Goal: Task Accomplishment & Management: Manage account settings

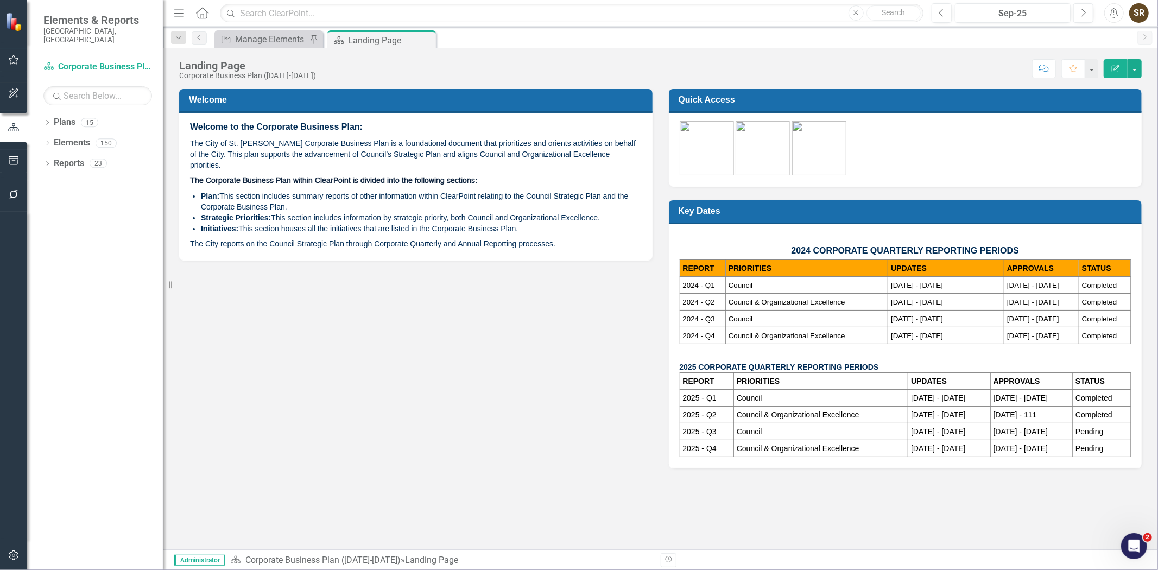
click at [42, 118] on div "Dropdown Plans 15 Corporate Business Plan (2022-2025) Long Range Planning Frame…" at bounding box center [95, 341] width 136 height 456
click at [47, 120] on icon "Dropdown" at bounding box center [47, 123] width 8 height 6
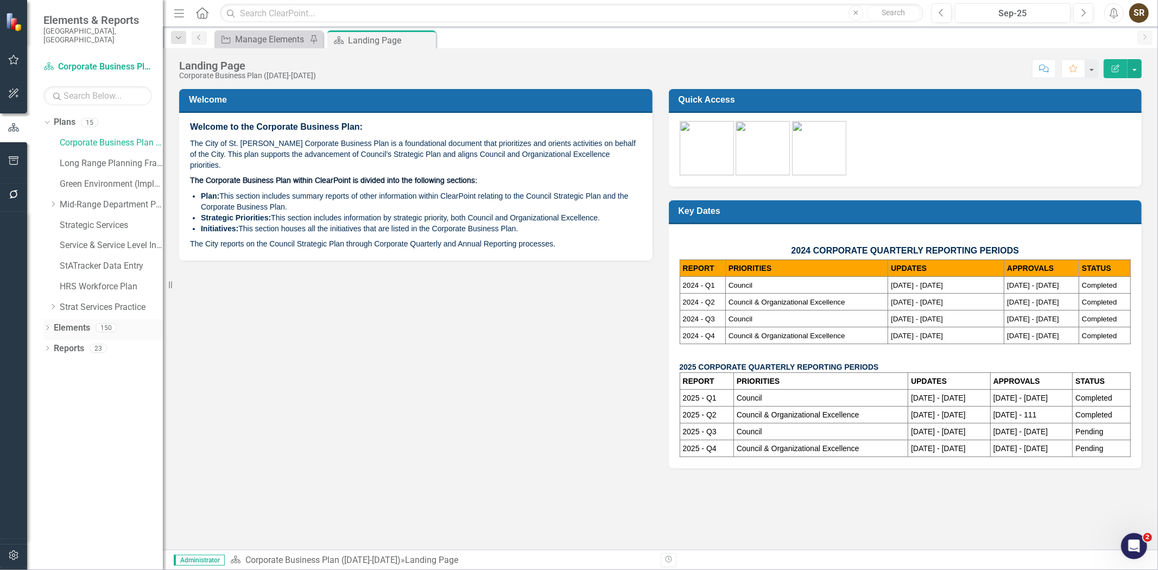
click at [46, 326] on icon "Dropdown" at bounding box center [47, 329] width 8 height 6
click at [45, 429] on icon "Dropdown" at bounding box center [47, 432] width 8 height 6
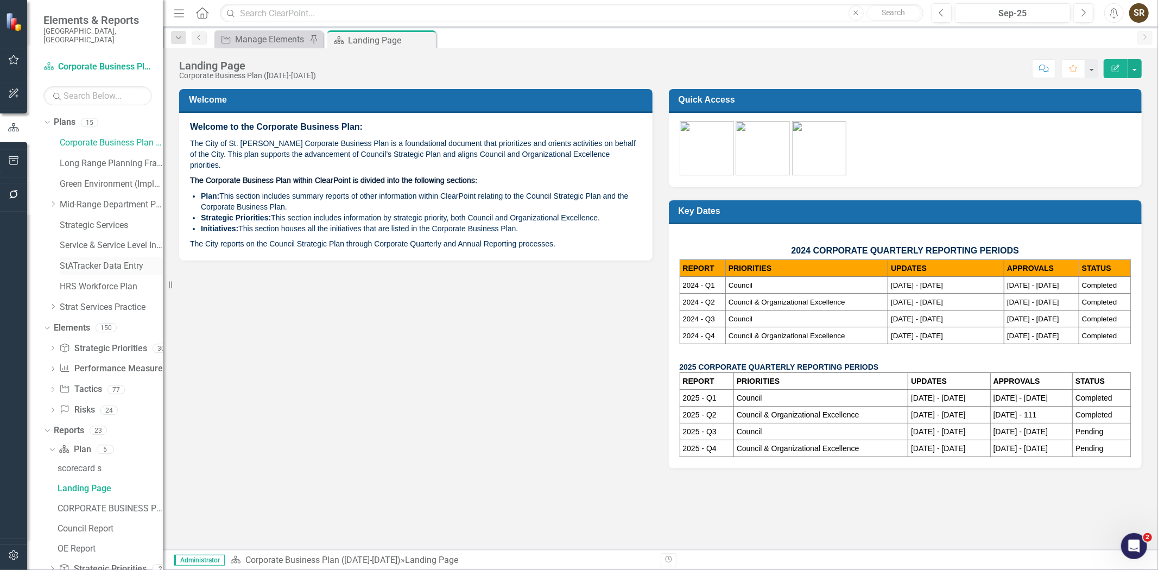
click at [103, 260] on link "StATracker Data Entry" at bounding box center [111, 266] width 103 height 12
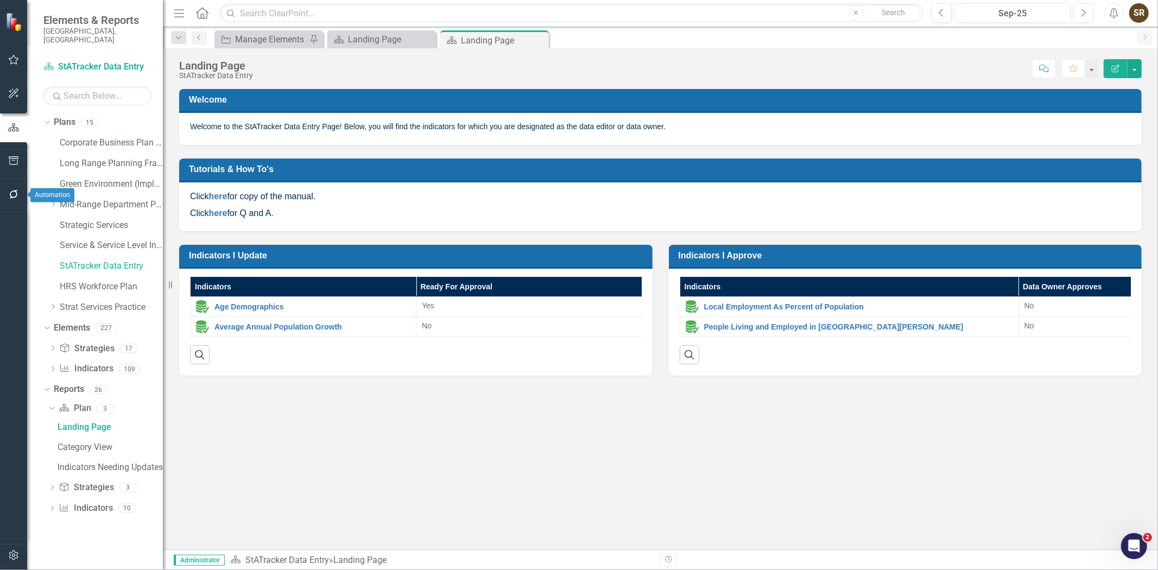
click at [12, 193] on icon "button" at bounding box center [13, 194] width 11 height 9
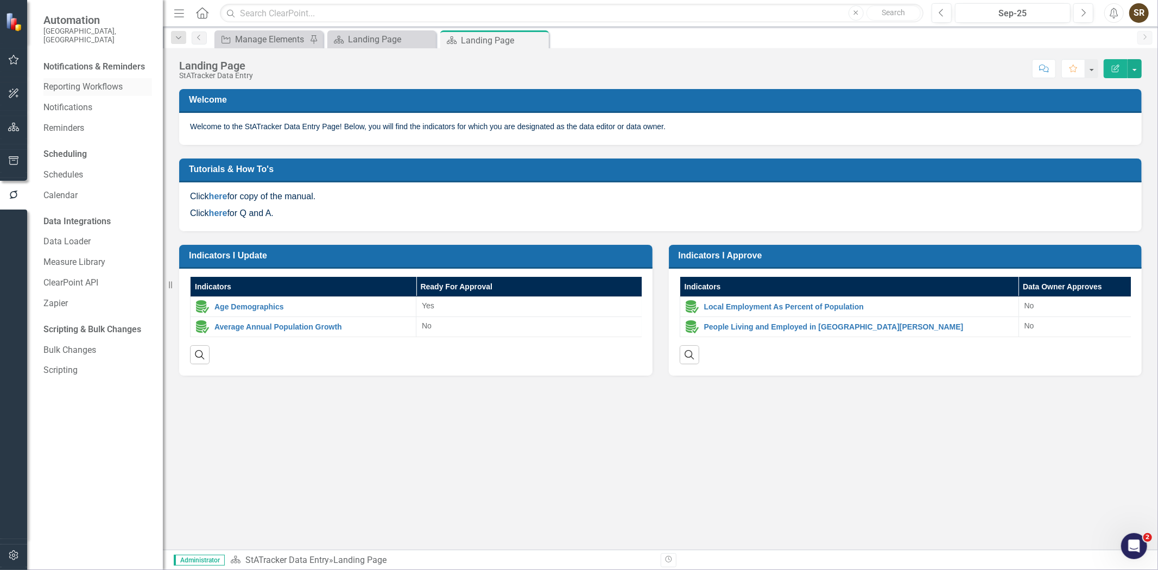
click at [88, 81] on link "Reporting Workflows" at bounding box center [97, 87] width 109 height 12
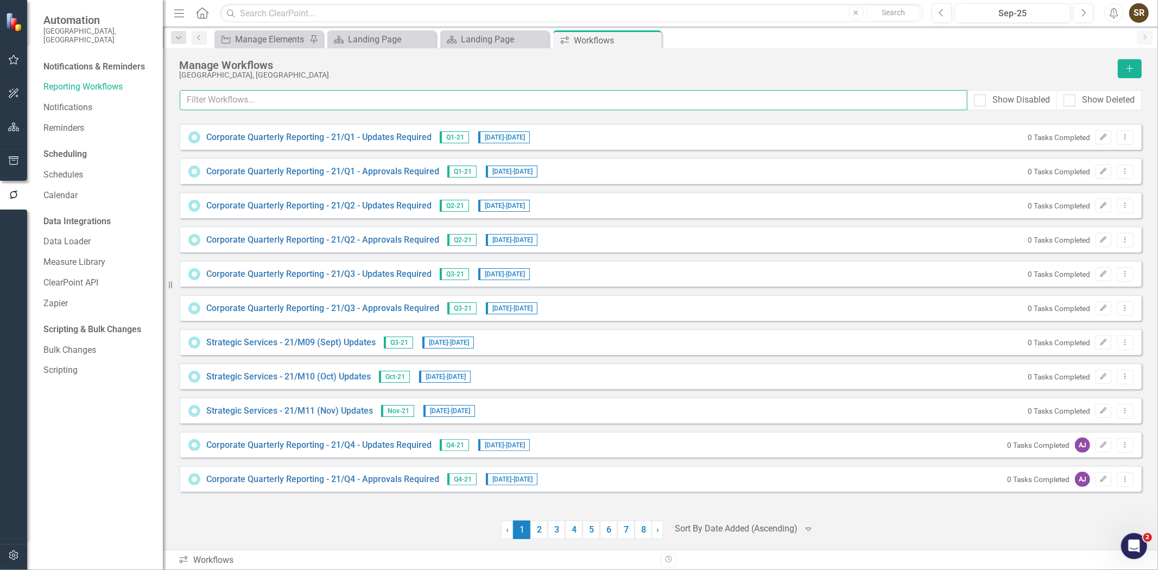
click at [280, 91] on input "text" at bounding box center [574, 100] width 788 height 20
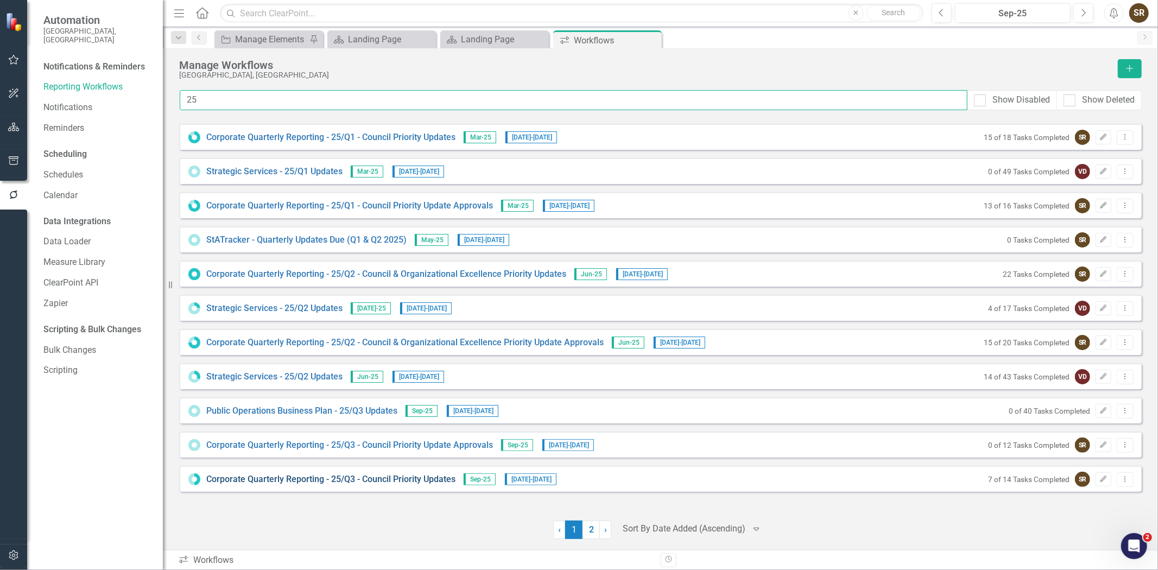
type input "25"
click at [391, 480] on link "Corporate Quarterly Reporting - 25/Q3 - Council Priority Updates" at bounding box center [330, 479] width 249 height 12
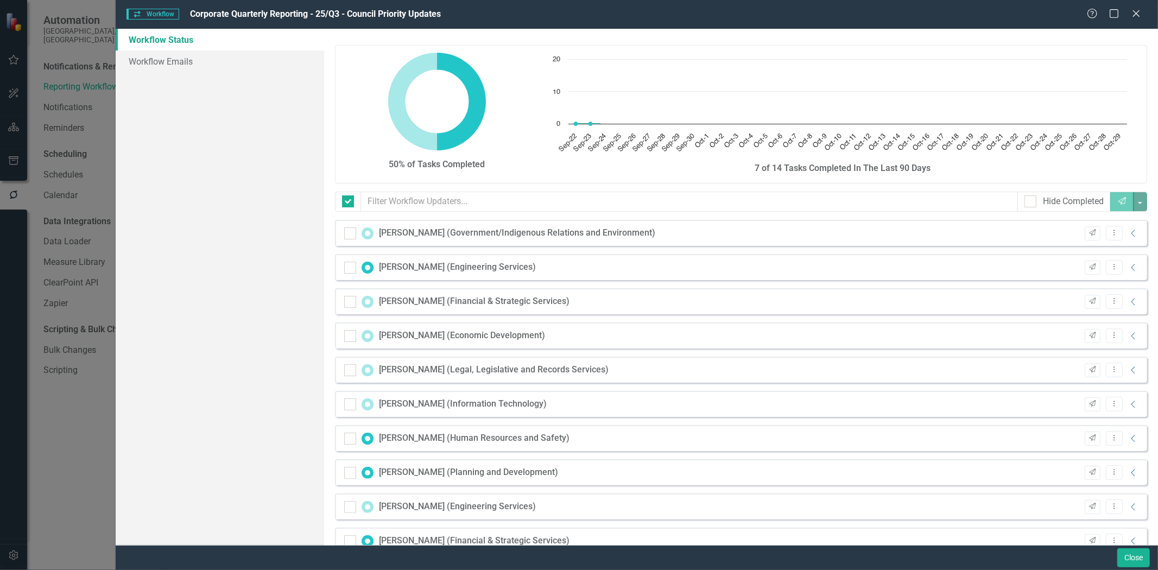
checkbox input "false"
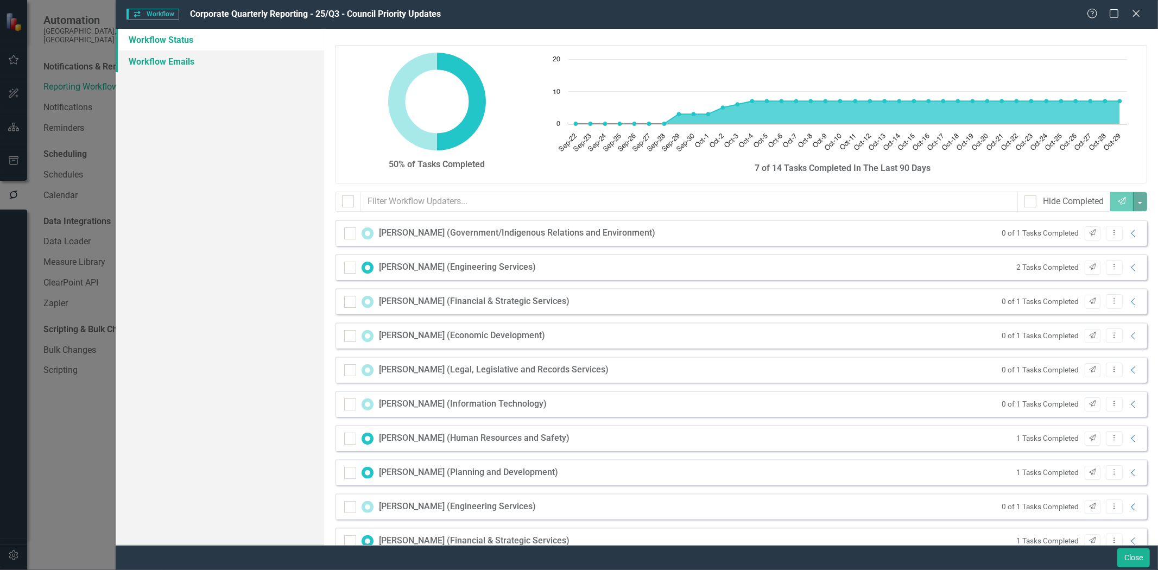
click at [167, 62] on link "Workflow Emails" at bounding box center [220, 61] width 208 height 22
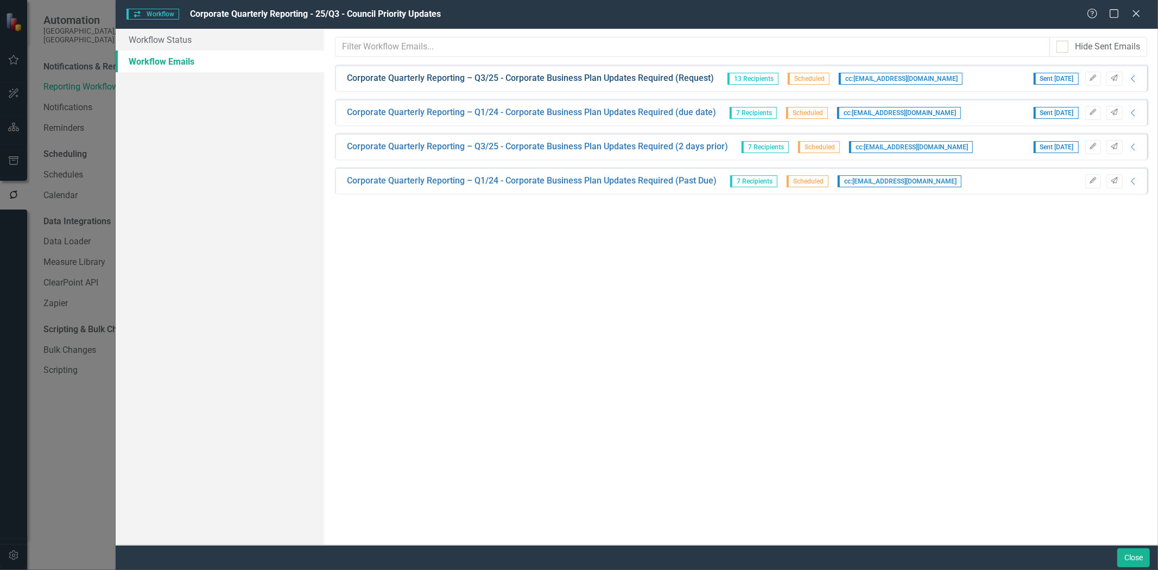
click at [555, 77] on link "Corporate Quarterly Reporting – Q3/25 - Corporate Business Plan Updates Require…" at bounding box center [530, 78] width 367 height 12
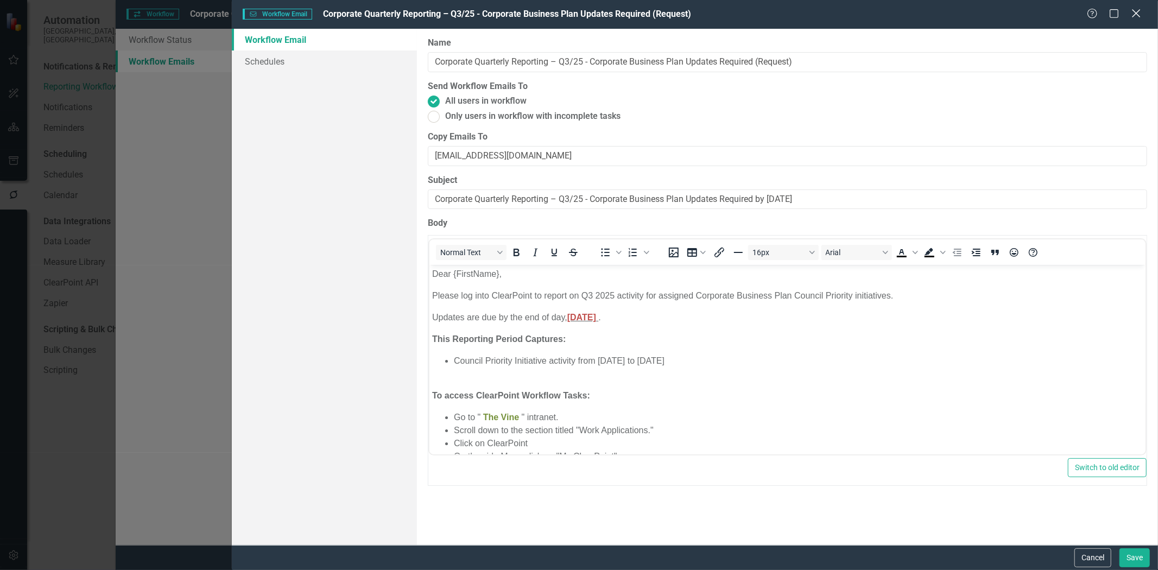
click at [1137, 17] on icon "Close" at bounding box center [1136, 13] width 14 height 10
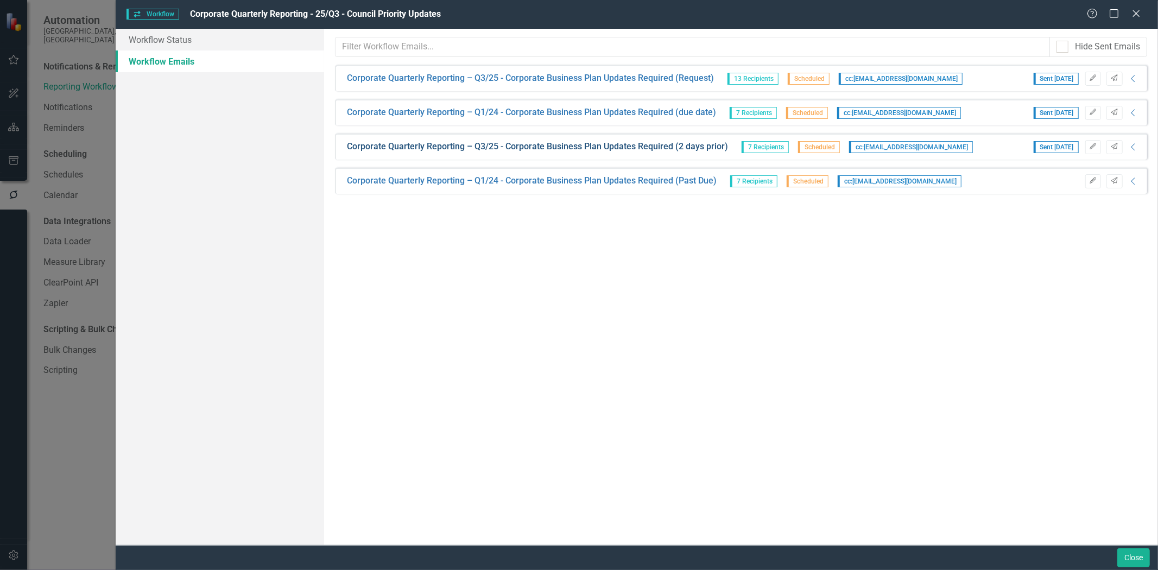
click at [550, 145] on link "Corporate Quarterly Reporting – Q3/25 - Corporate Business Plan Updates Require…" at bounding box center [537, 147] width 381 height 12
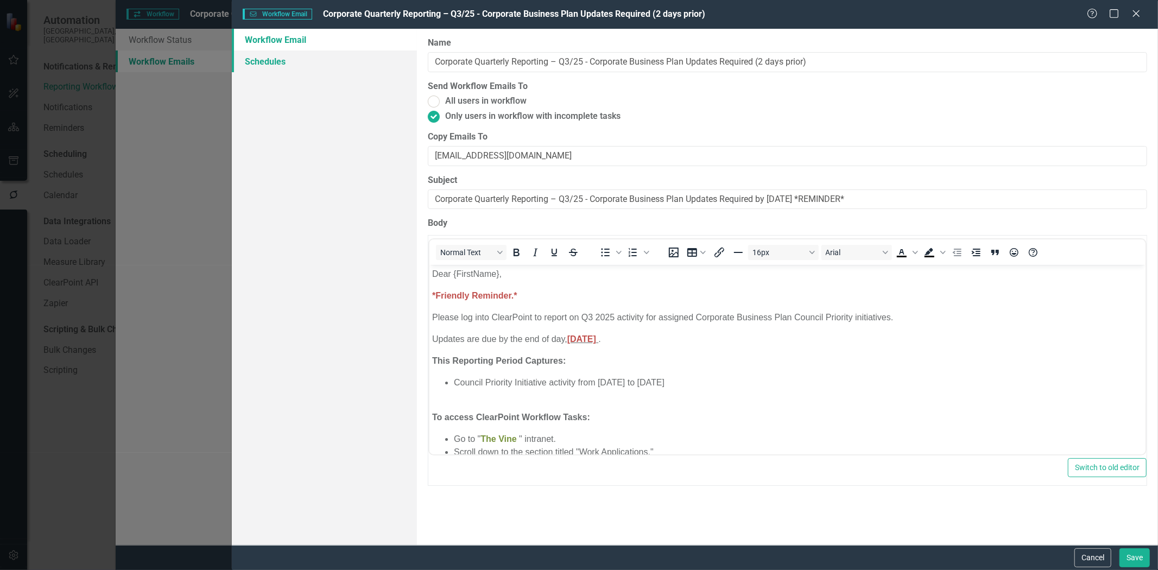
click at [275, 61] on link "Schedules" at bounding box center [324, 61] width 185 height 22
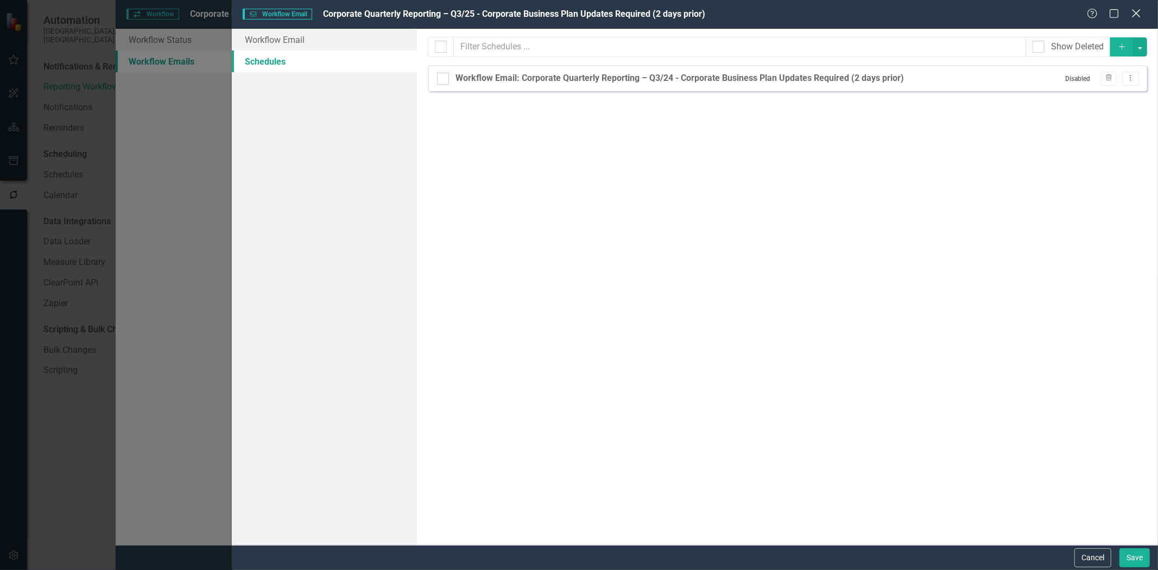
click at [1135, 17] on icon "Close" at bounding box center [1136, 13] width 14 height 10
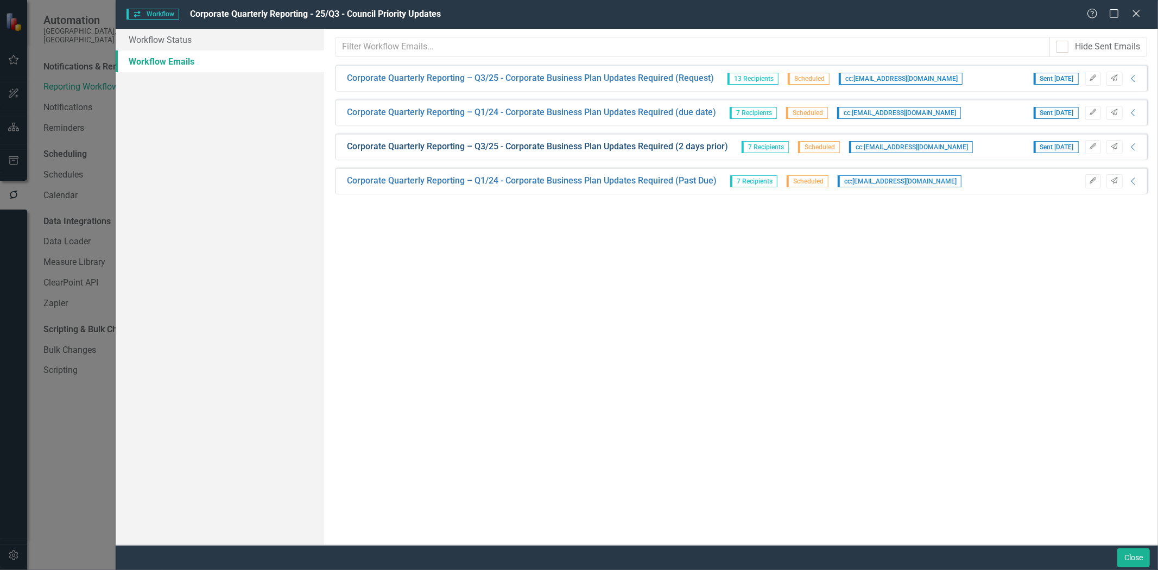
click at [574, 145] on link "Corporate Quarterly Reporting – Q3/25 - Corporate Business Plan Updates Require…" at bounding box center [537, 147] width 381 height 12
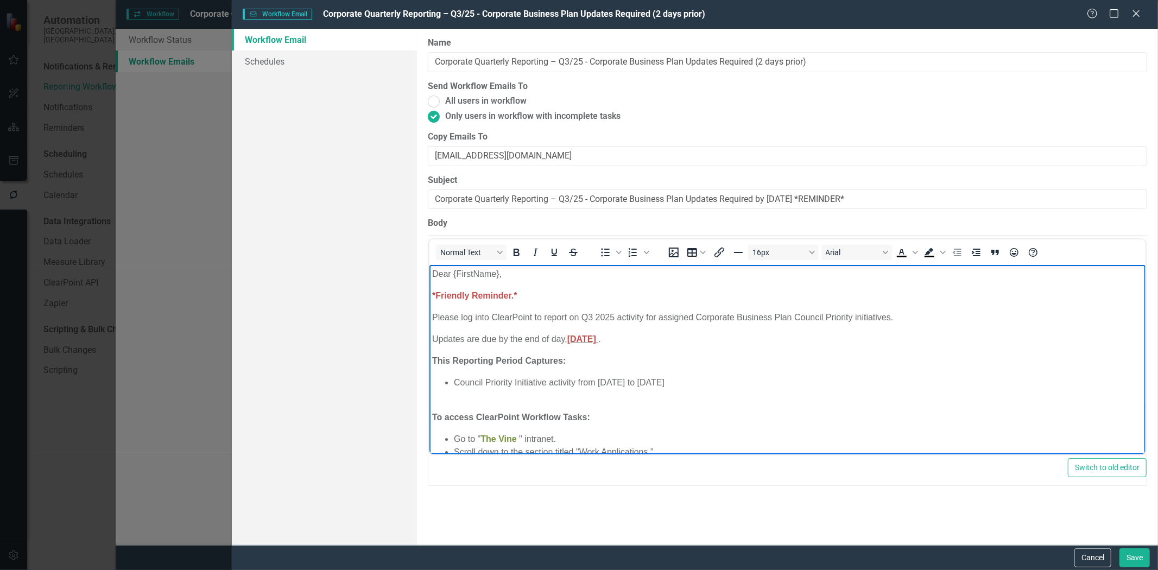
drag, startPoint x: 1138, startPoint y: 416, endPoint x: 1577, endPoint y: 556, distance: 461.1
click at [1128, 552] on button "Save" at bounding box center [1134, 557] width 30 height 19
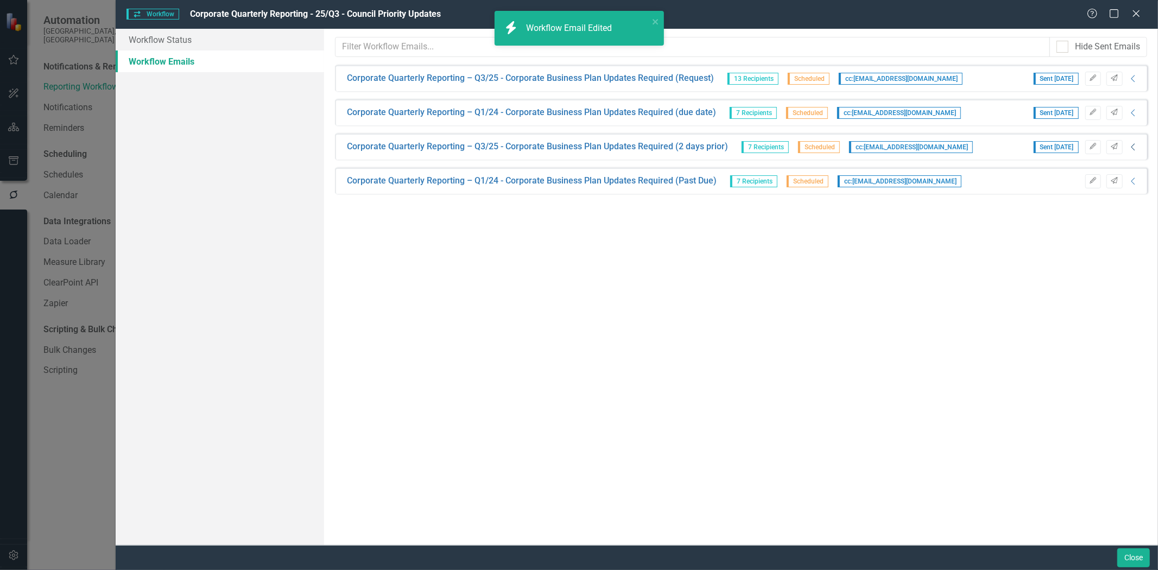
click at [1132, 149] on icon "Collapse" at bounding box center [1133, 147] width 11 height 9
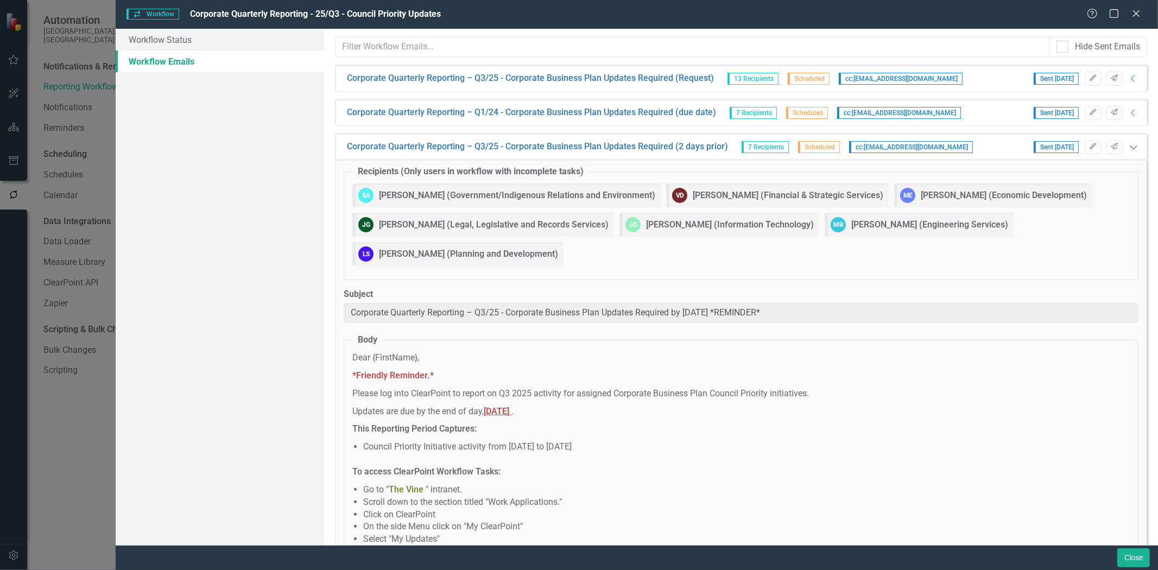
click at [1132, 149] on div "Corporate Quarterly Reporting – Q3/25 - Corporate Business Plan Updates Require…" at bounding box center [741, 147] width 812 height 26
click at [1128, 148] on icon "Expanded" at bounding box center [1133, 147] width 11 height 9
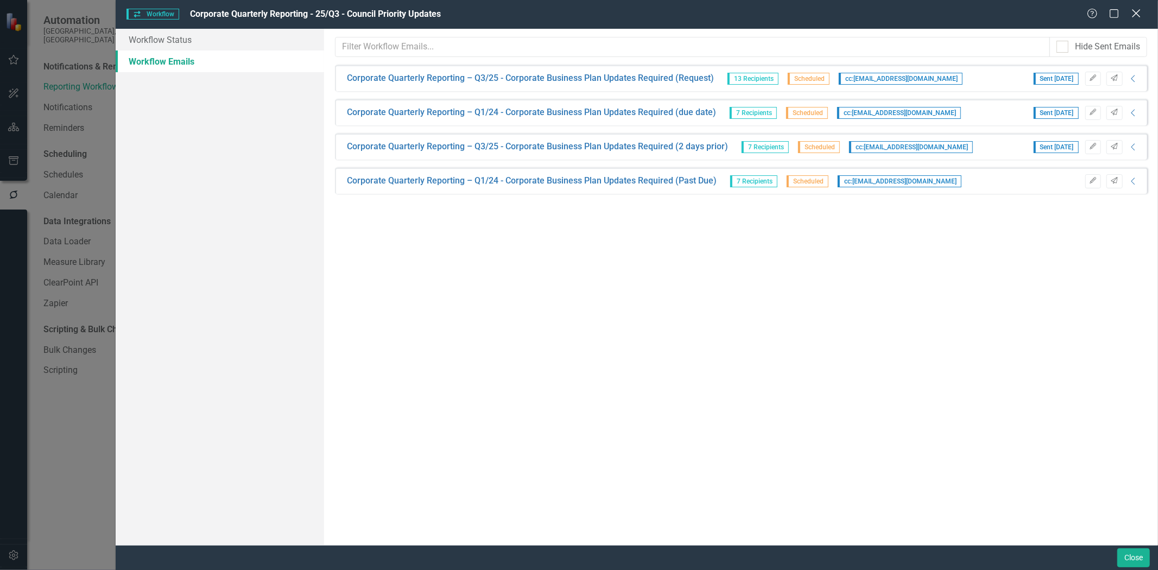
click at [1133, 13] on icon "Close" at bounding box center [1136, 13] width 14 height 10
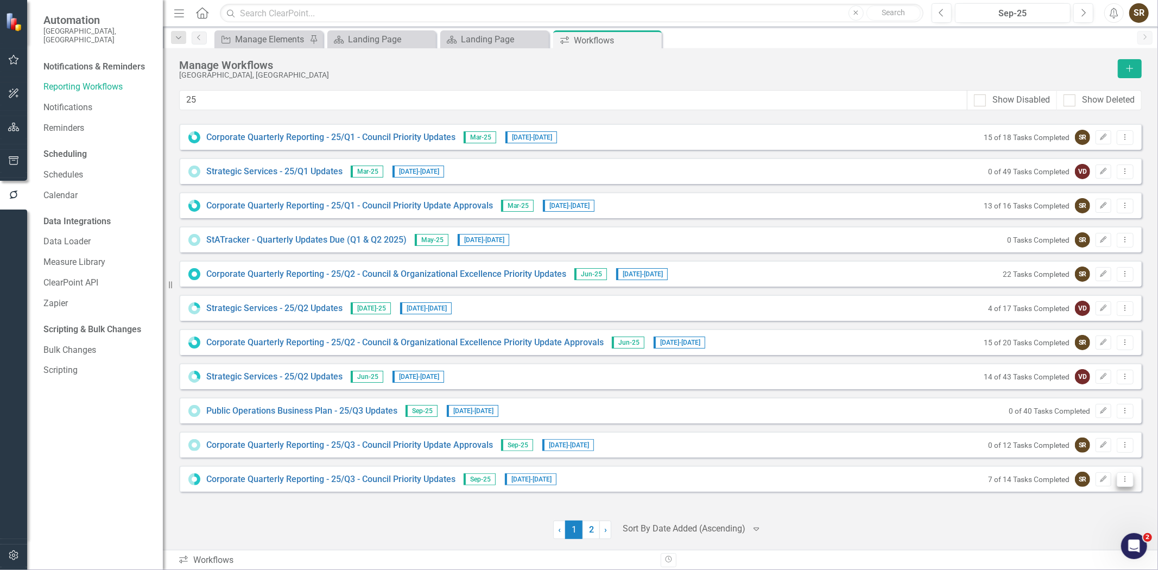
click at [1126, 483] on button "Dropdown Menu" at bounding box center [1124, 479] width 17 height 15
click at [1111, 494] on link "Preview Preview Workflow" at bounding box center [1083, 497] width 100 height 20
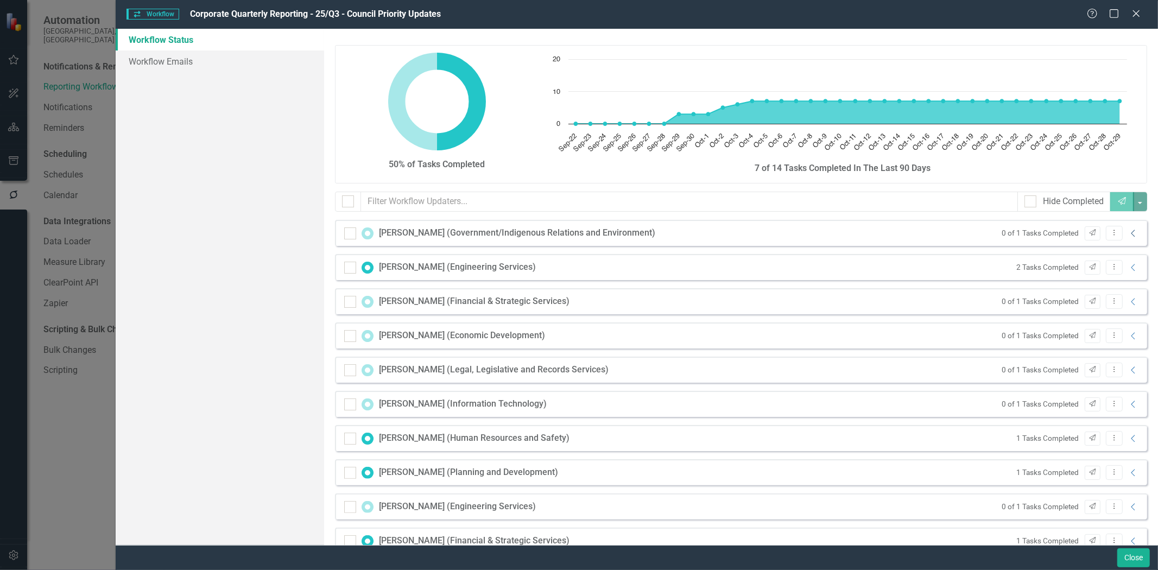
click at [1128, 232] on icon "Collapse" at bounding box center [1133, 233] width 11 height 9
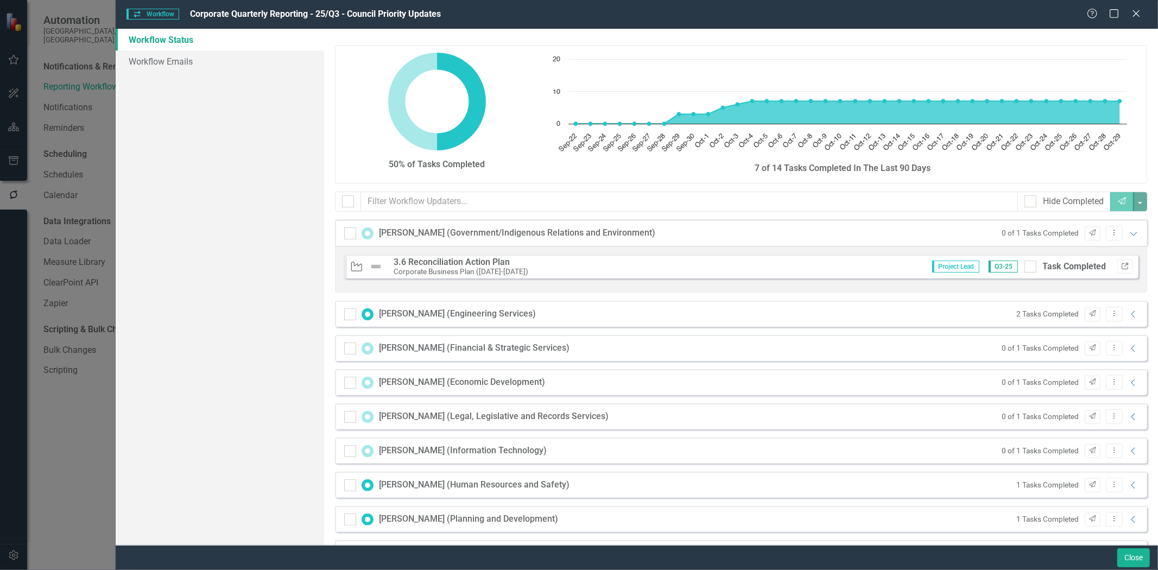
click at [1121, 268] on icon "Link" at bounding box center [1125, 266] width 8 height 7
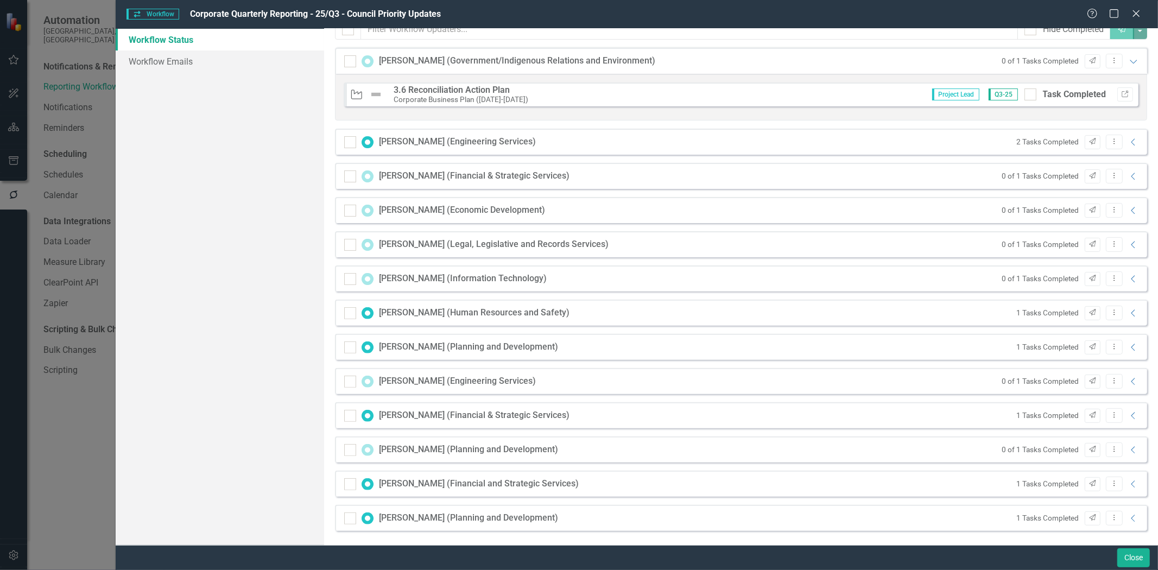
scroll to position [174, 0]
click at [1128, 175] on icon "Collapse" at bounding box center [1133, 174] width 11 height 9
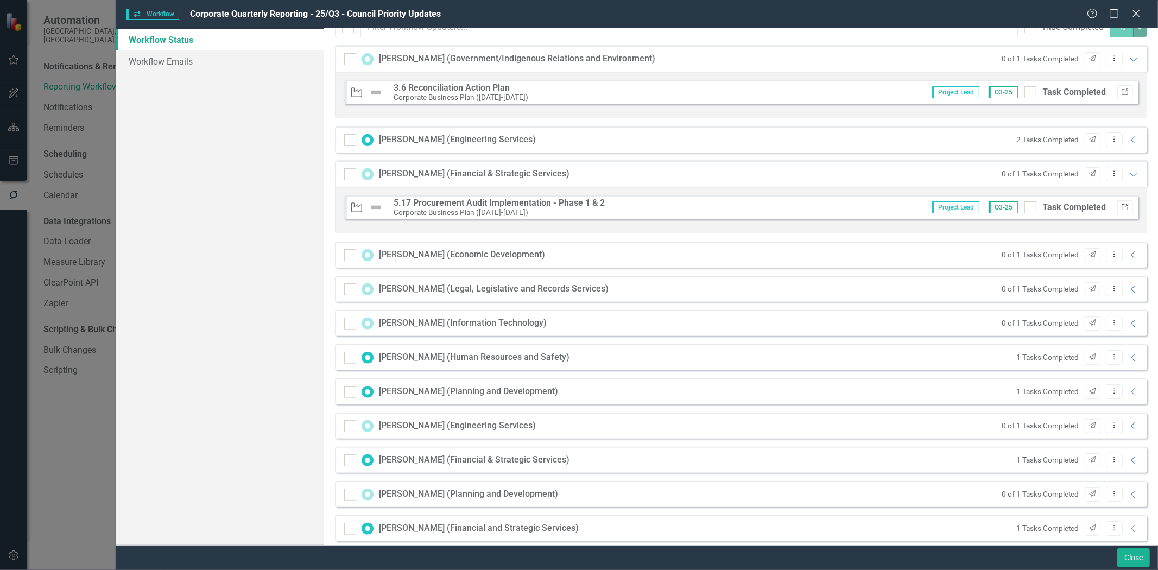
click at [1121, 207] on icon "Link" at bounding box center [1125, 207] width 8 height 7
click at [1128, 253] on icon "Collapse" at bounding box center [1133, 255] width 11 height 9
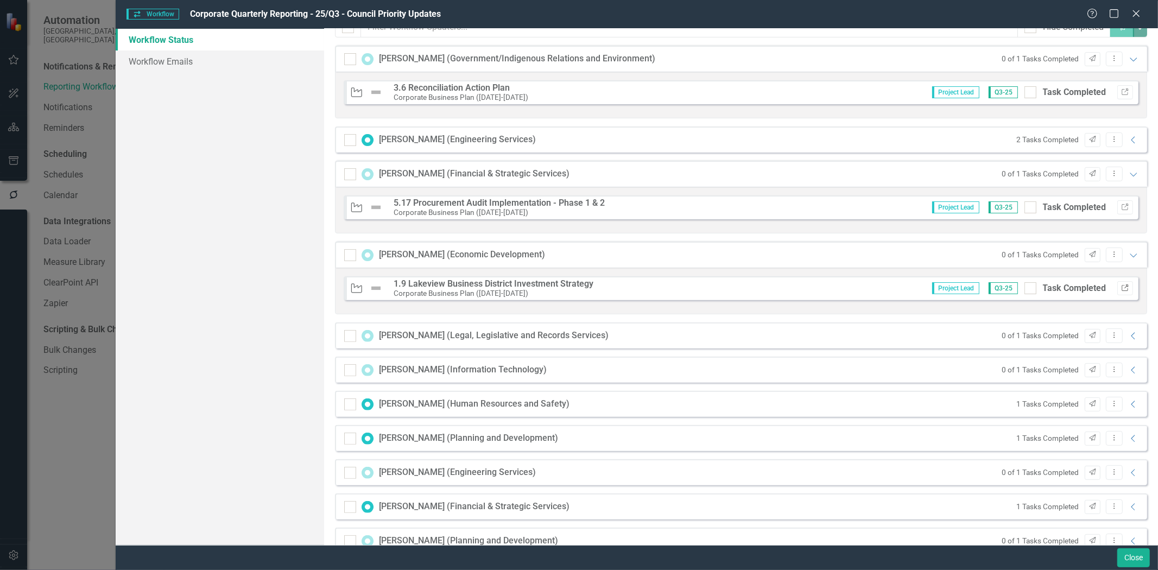
click at [1121, 287] on icon "button" at bounding box center [1124, 287] width 7 height 7
click at [1128, 333] on icon "Collapse" at bounding box center [1133, 336] width 11 height 9
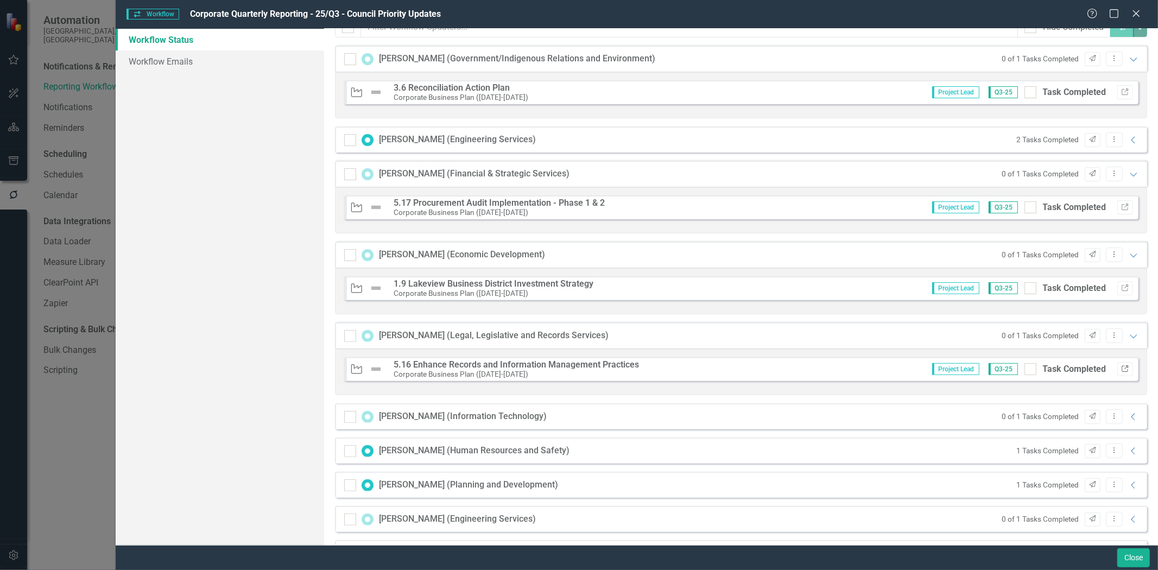
click at [1121, 369] on icon "Link" at bounding box center [1125, 369] width 8 height 7
click at [1131, 415] on icon at bounding box center [1133, 416] width 4 height 7
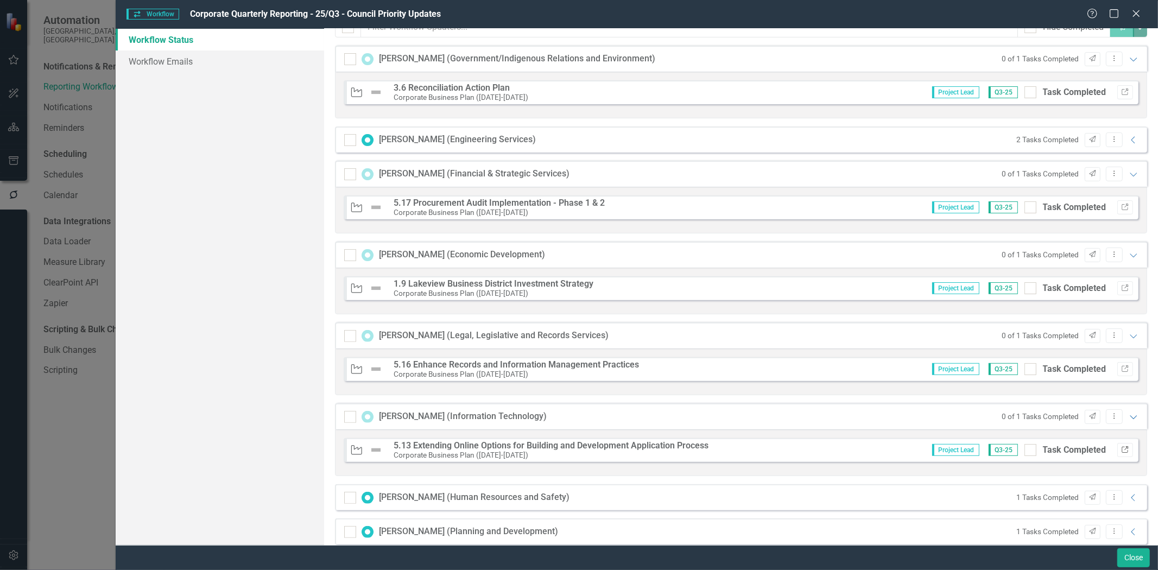
click at [1121, 447] on icon "button" at bounding box center [1124, 449] width 7 height 7
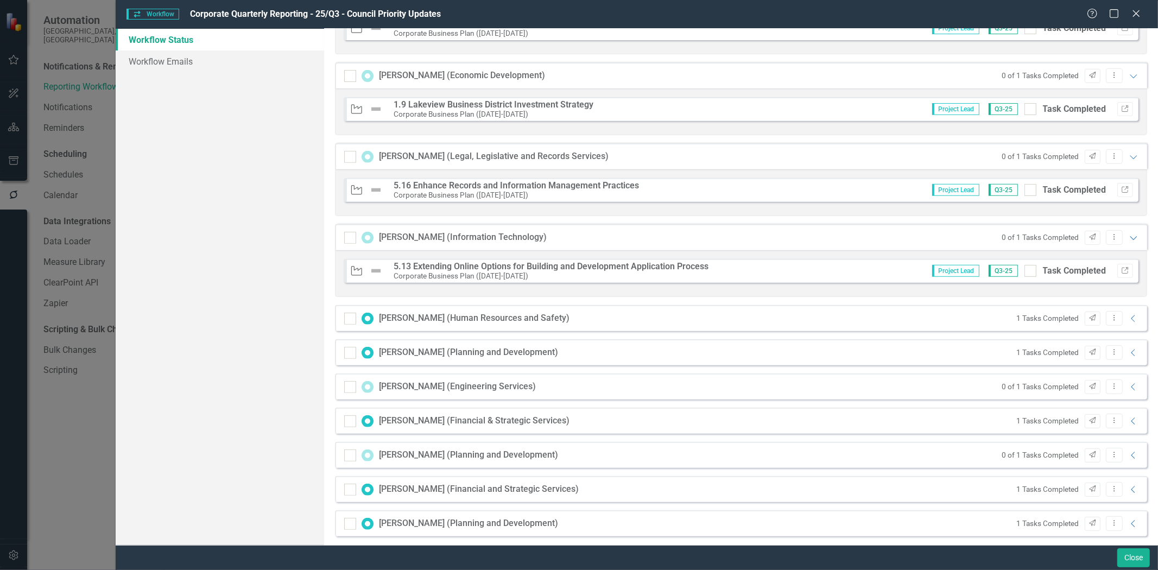
scroll to position [361, 0]
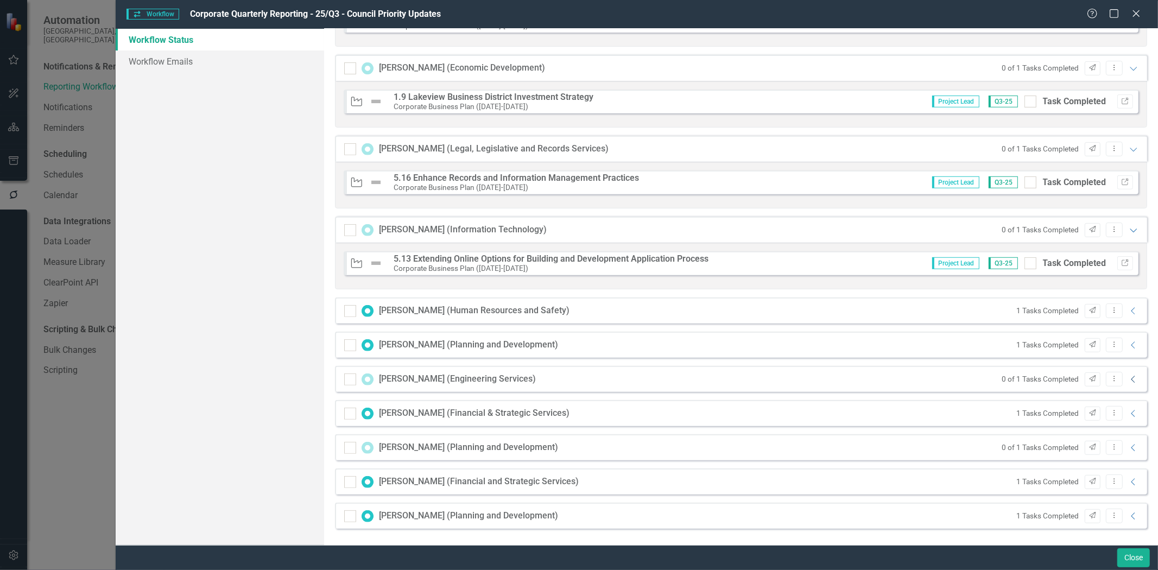
click at [1128, 380] on icon "Collapse" at bounding box center [1133, 379] width 11 height 9
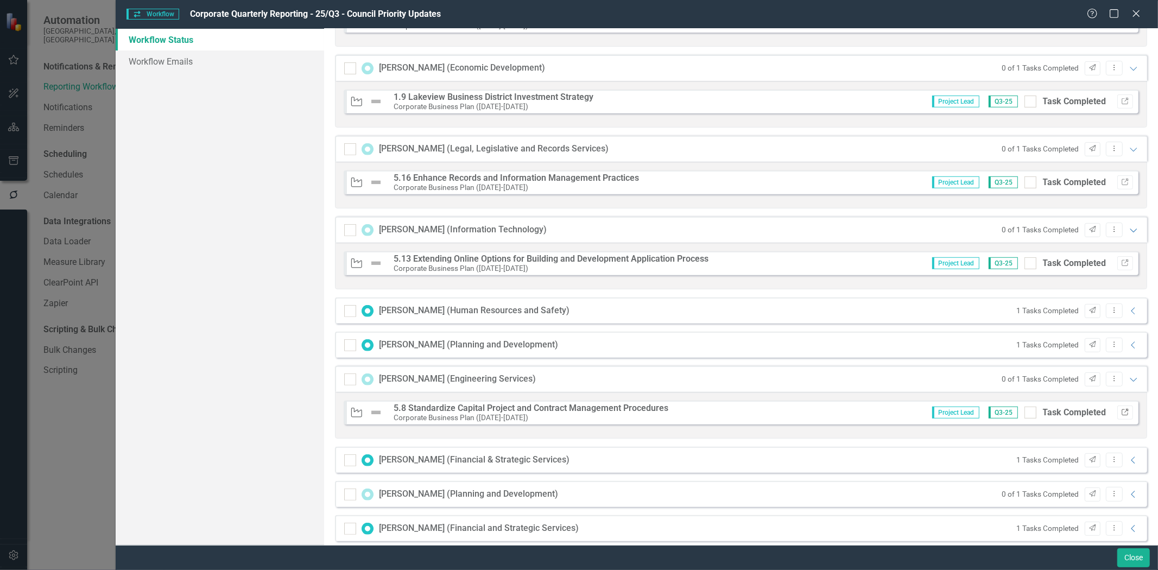
click at [1121, 410] on icon "Link" at bounding box center [1125, 412] width 8 height 7
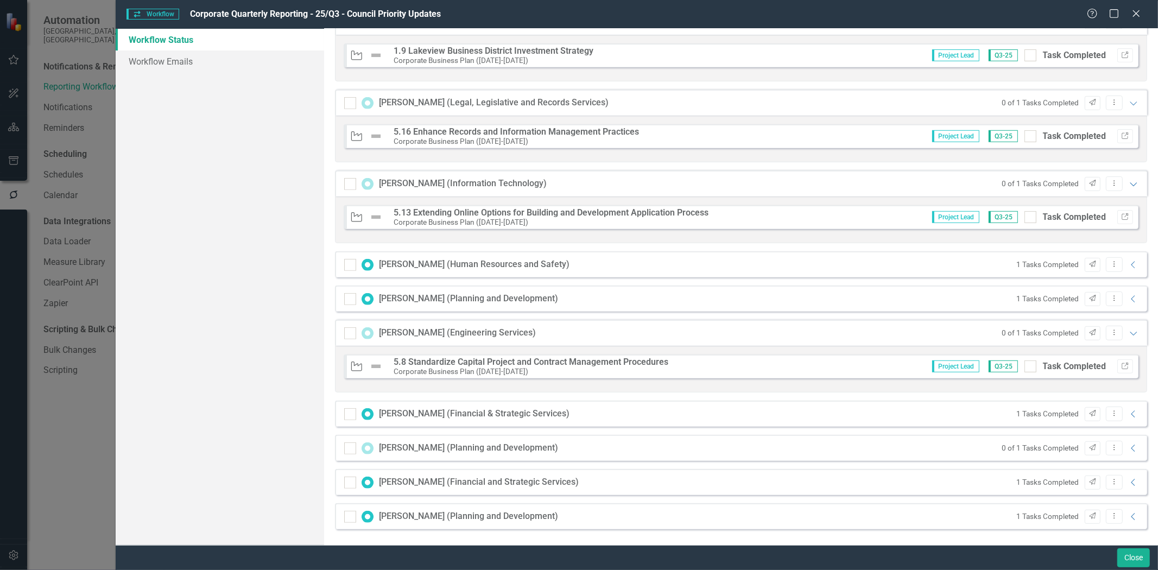
scroll to position [408, 0]
click at [1131, 447] on icon at bounding box center [1133, 447] width 4 height 7
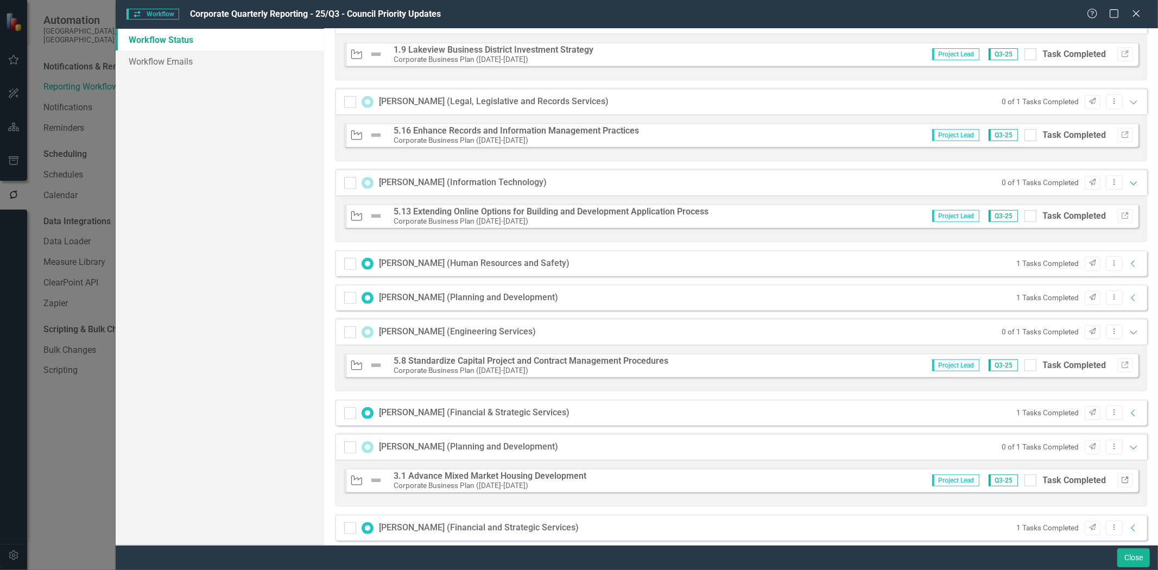
click at [1121, 481] on icon "Link" at bounding box center [1125, 480] width 8 height 7
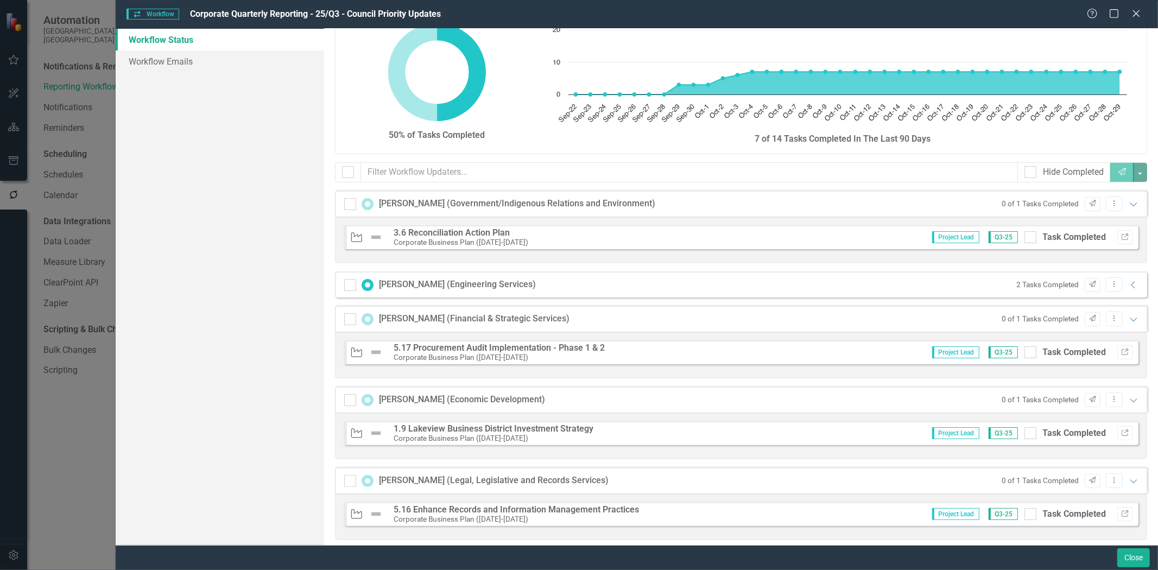
scroll to position [0, 0]
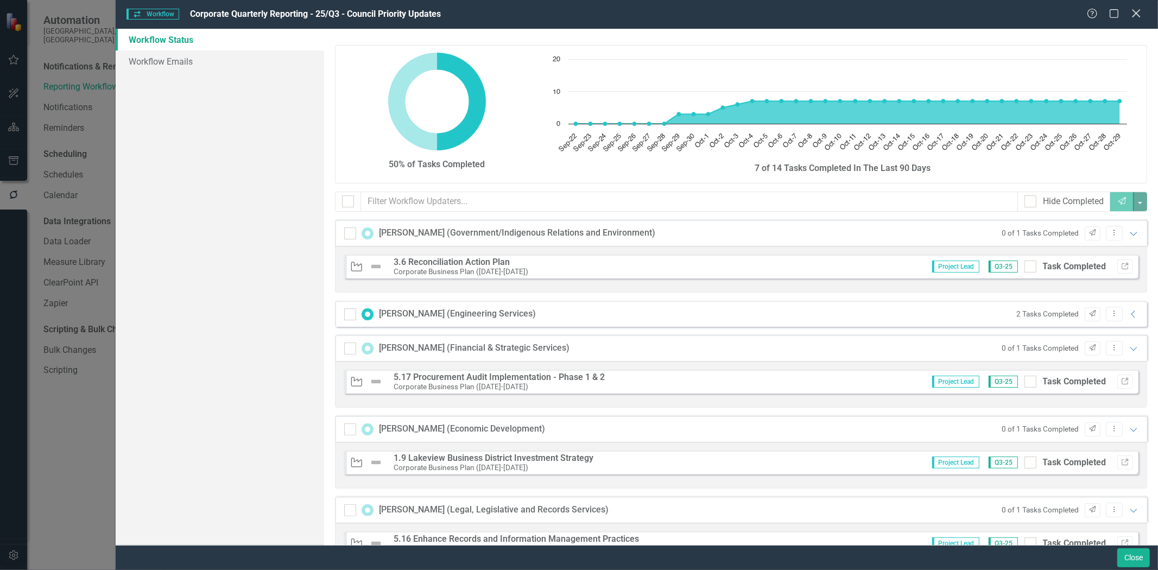
click at [1133, 16] on icon at bounding box center [1136, 13] width 8 height 8
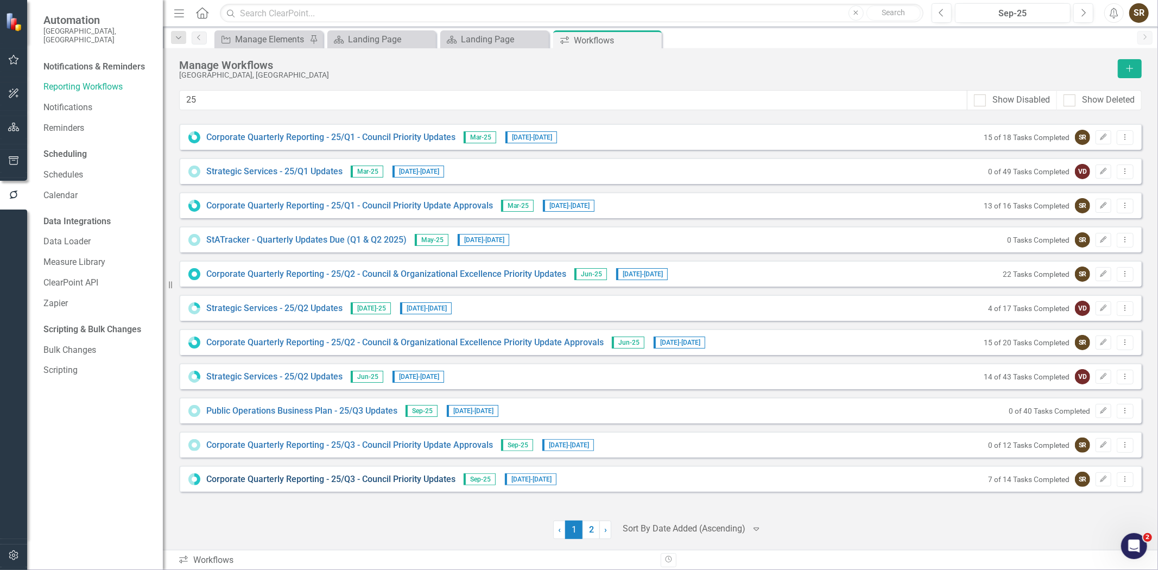
click at [373, 480] on link "Corporate Quarterly Reporting - 25/Q3 - Council Priority Updates" at bounding box center [330, 479] width 249 height 12
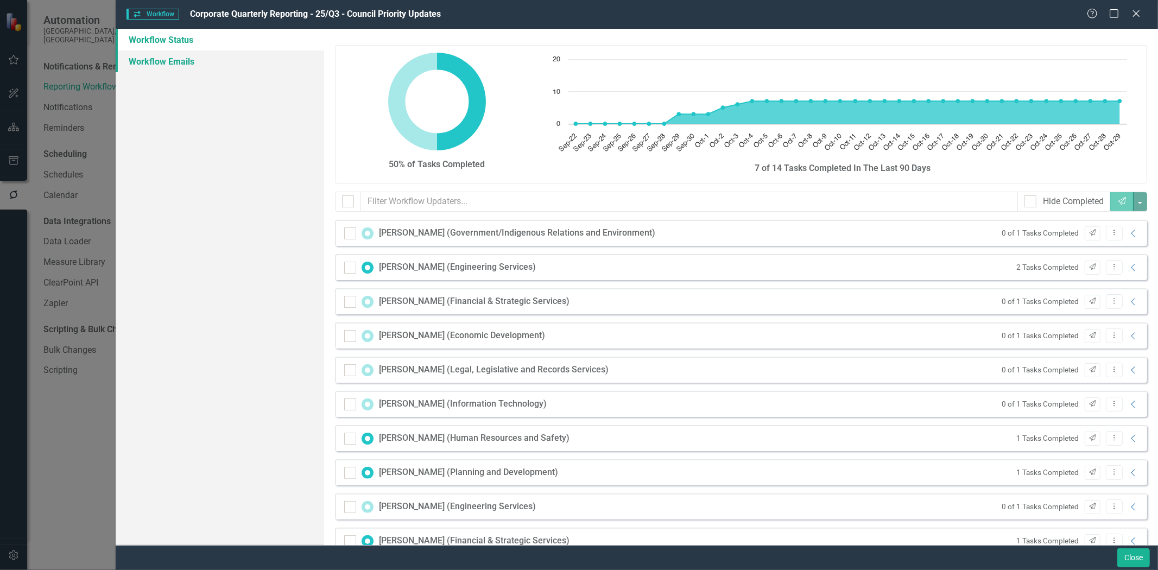
click at [169, 60] on link "Workflow Emails" at bounding box center [220, 61] width 208 height 22
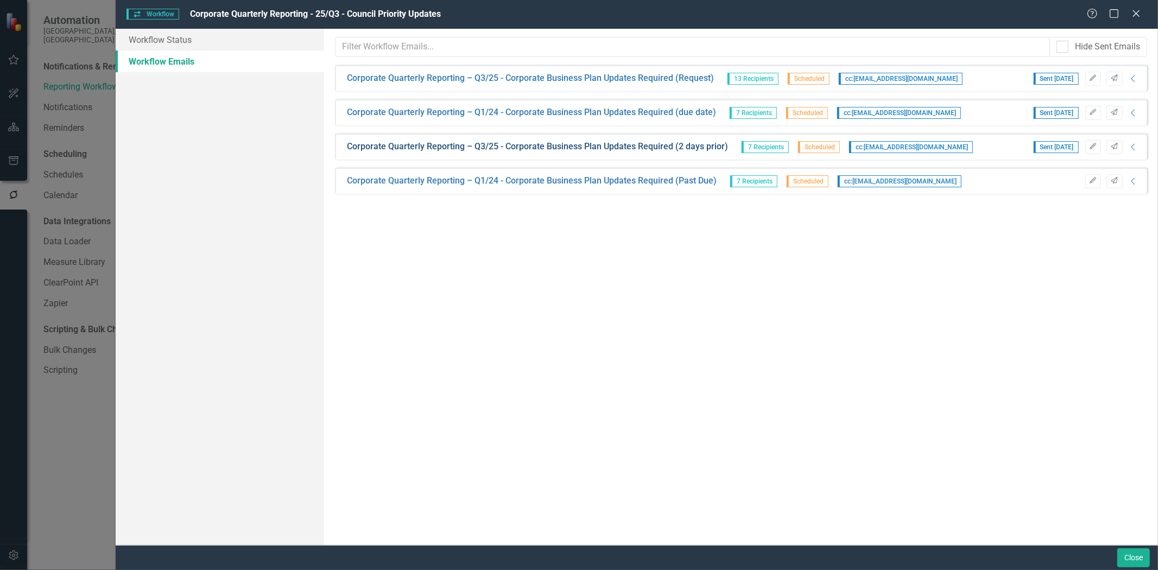
click at [611, 147] on link "Corporate Quarterly Reporting – Q3/25 - Corporate Business Plan Updates Require…" at bounding box center [537, 147] width 381 height 12
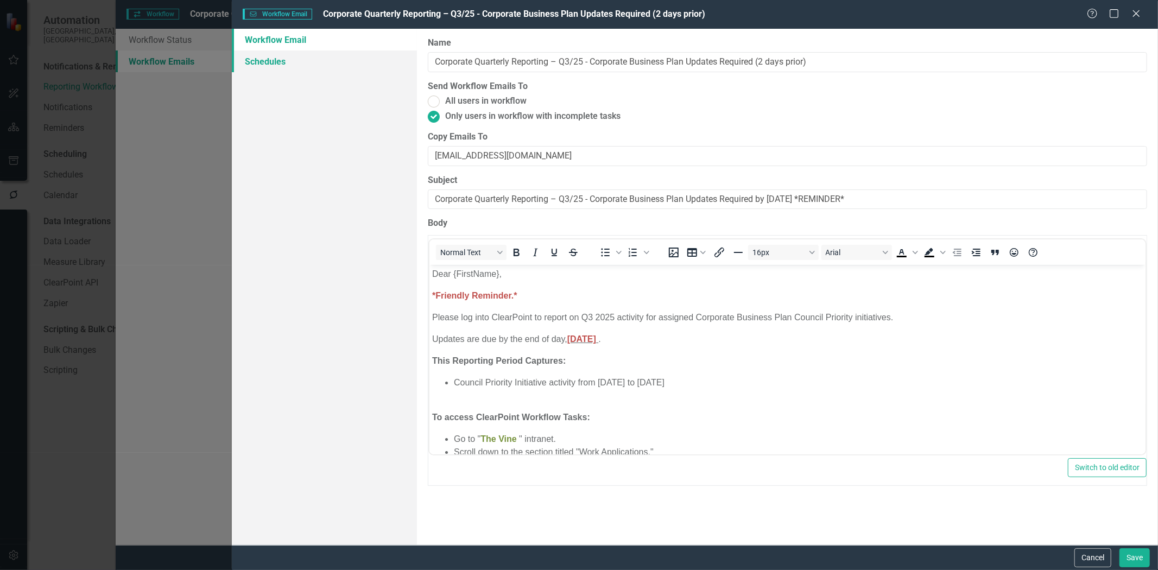
click at [297, 66] on link "Schedules" at bounding box center [324, 61] width 185 height 22
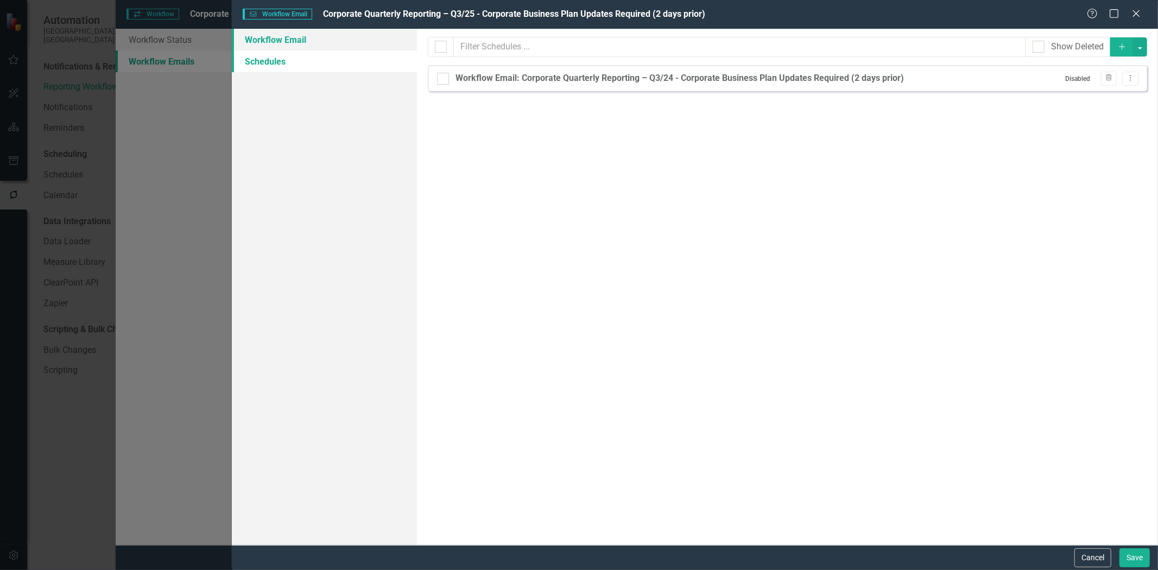
click at [288, 40] on link "Workflow Email" at bounding box center [324, 40] width 185 height 22
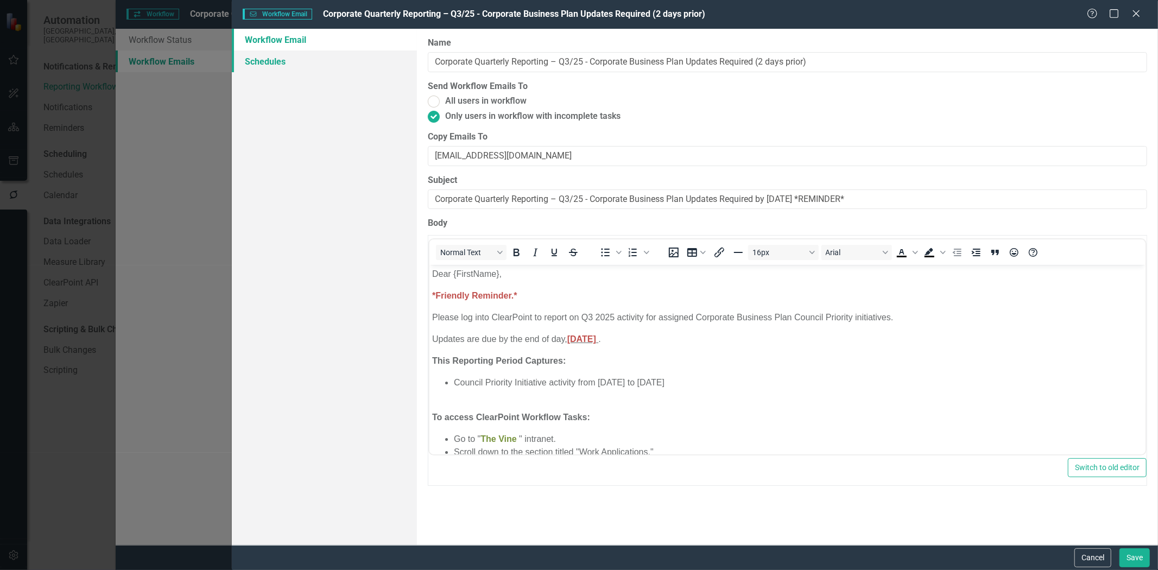
click at [269, 62] on link "Schedules" at bounding box center [324, 61] width 185 height 22
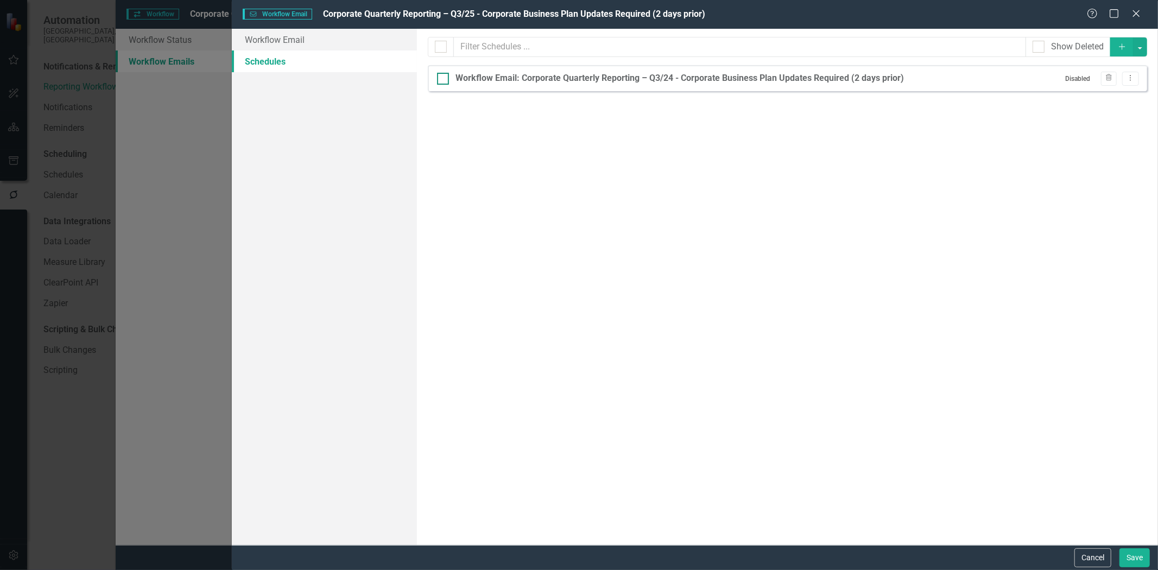
click at [591, 79] on div "Workflow Email: Corporate Quarterly Reporting – Q3/24 - Corporate Business Plan…" at bounding box center [679, 78] width 448 height 12
click at [444, 79] on input "Workflow Email: Corporate Quarterly Reporting – Q3/24 - Corporate Business Plan…" at bounding box center [440, 76] width 7 height 7
checkbox input "true"
click at [1129, 80] on icon "Dropdown Menu" at bounding box center [1130, 77] width 9 height 7
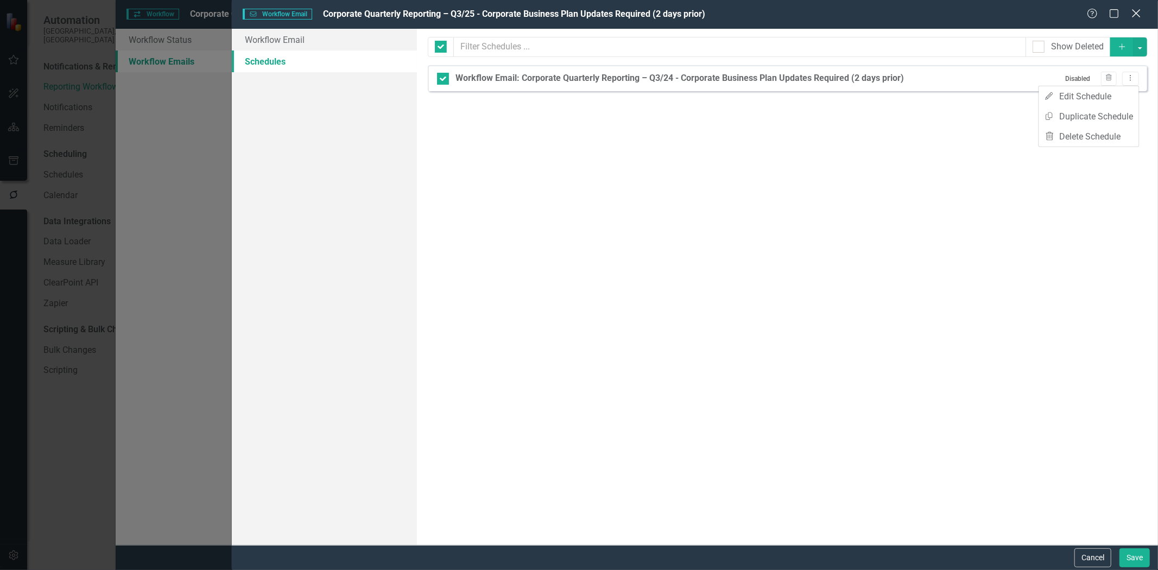
click at [1135, 15] on icon at bounding box center [1136, 13] width 8 height 8
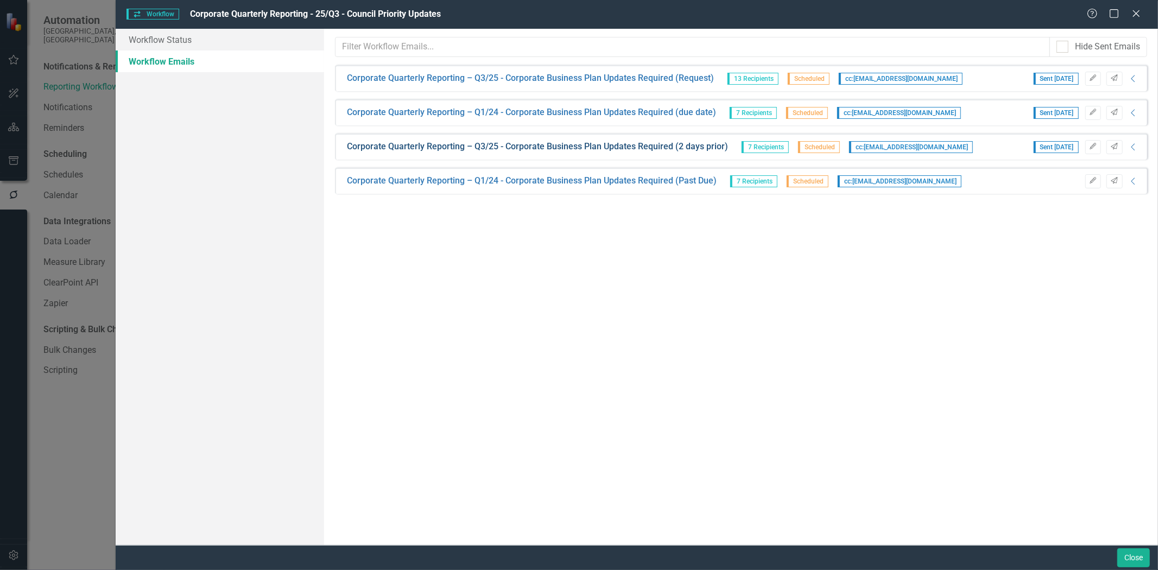
click at [688, 149] on link "Corporate Quarterly Reporting – Q3/25 - Corporate Business Plan Updates Require…" at bounding box center [537, 147] width 381 height 12
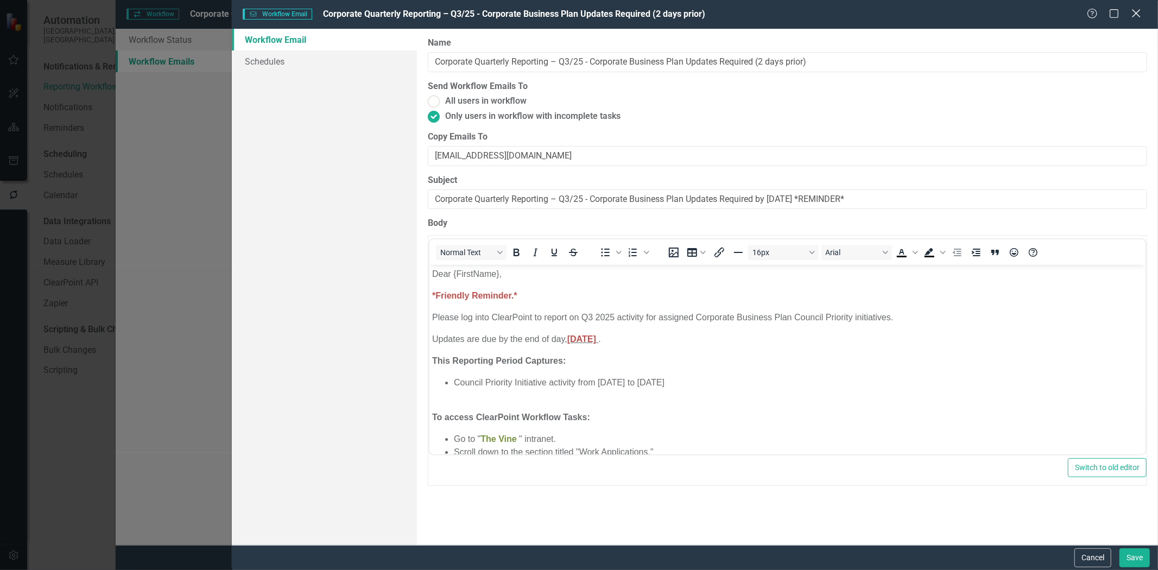
click at [1136, 17] on icon "Close" at bounding box center [1136, 13] width 14 height 10
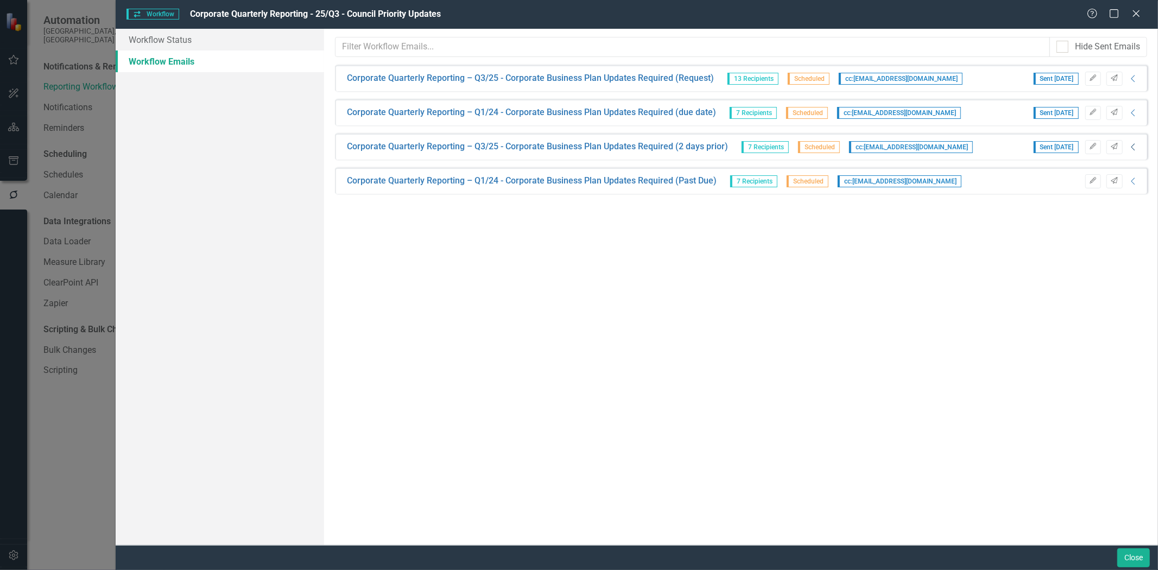
click at [1135, 148] on icon "Collapse" at bounding box center [1133, 147] width 11 height 9
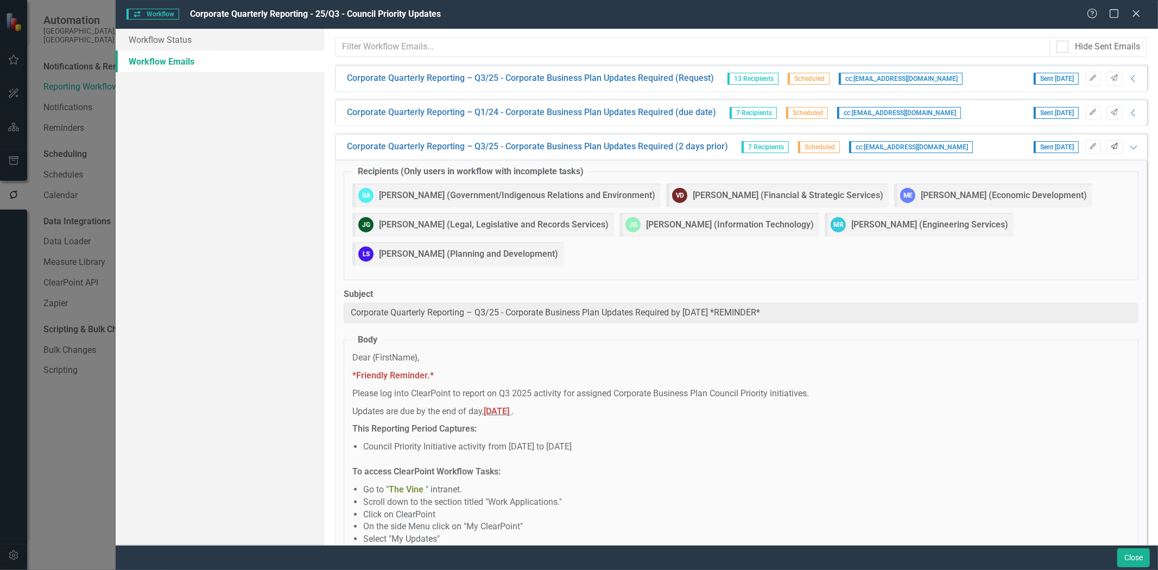
click at [1110, 147] on icon "Send" at bounding box center [1114, 146] width 8 height 7
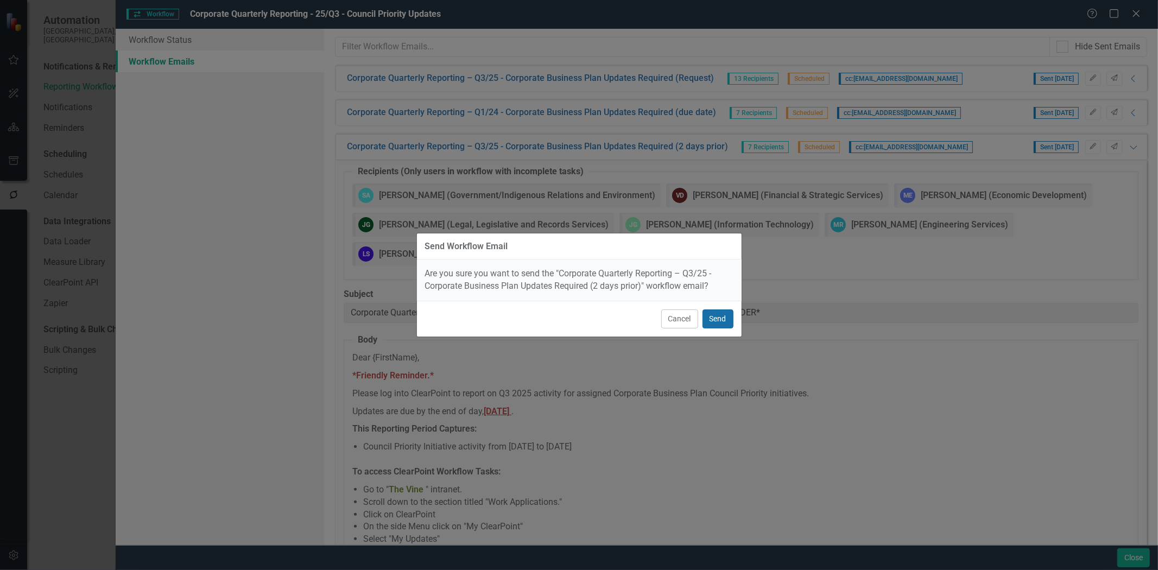
click at [719, 318] on button "Send" at bounding box center [717, 318] width 31 height 19
